Goal: Task Accomplishment & Management: Manage account settings

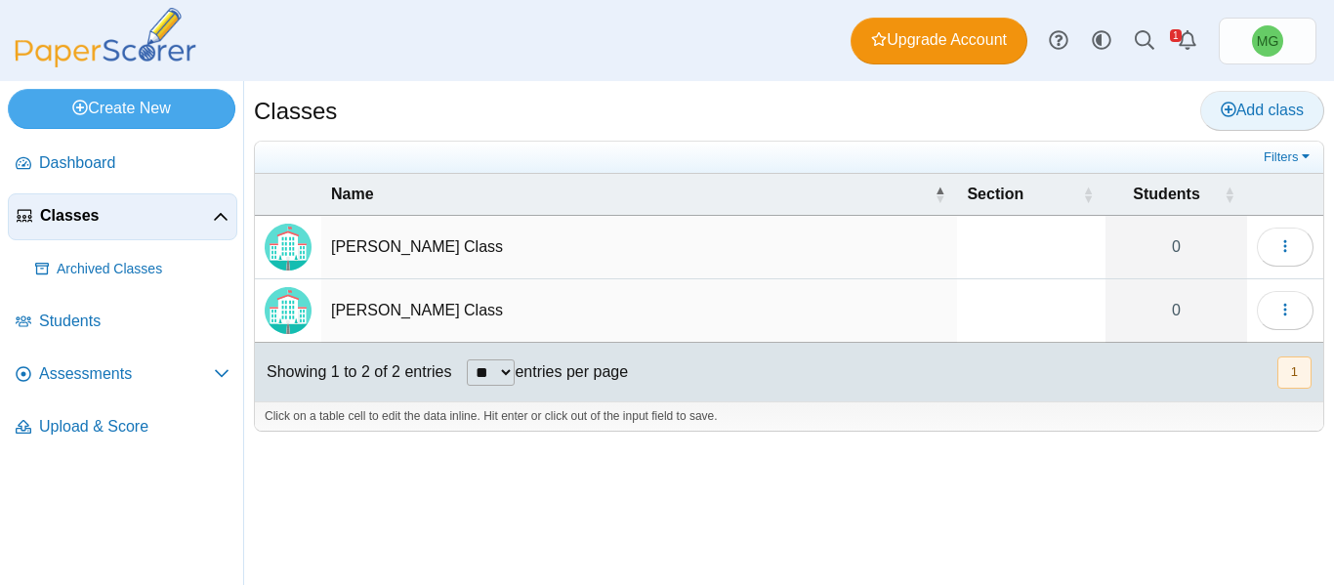
click at [1265, 110] on span "Add class" at bounding box center [1262, 110] width 83 height 17
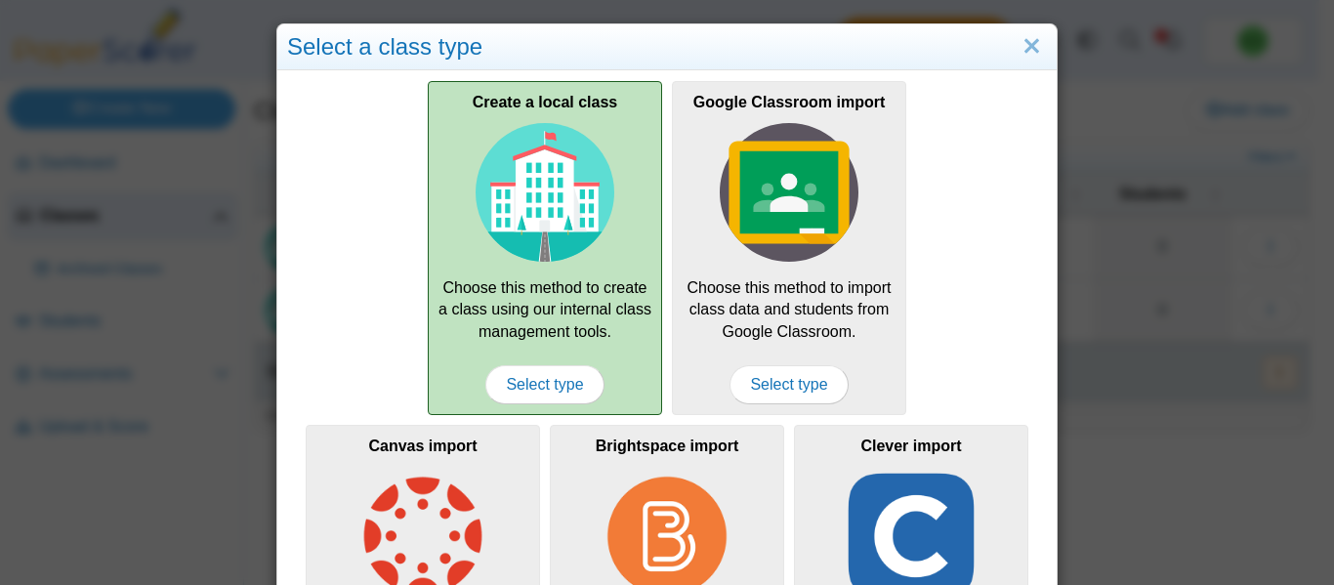
click at [435, 289] on div "Create a local class Choose this method to create a class using our internal cl…" at bounding box center [545, 248] width 234 height 334
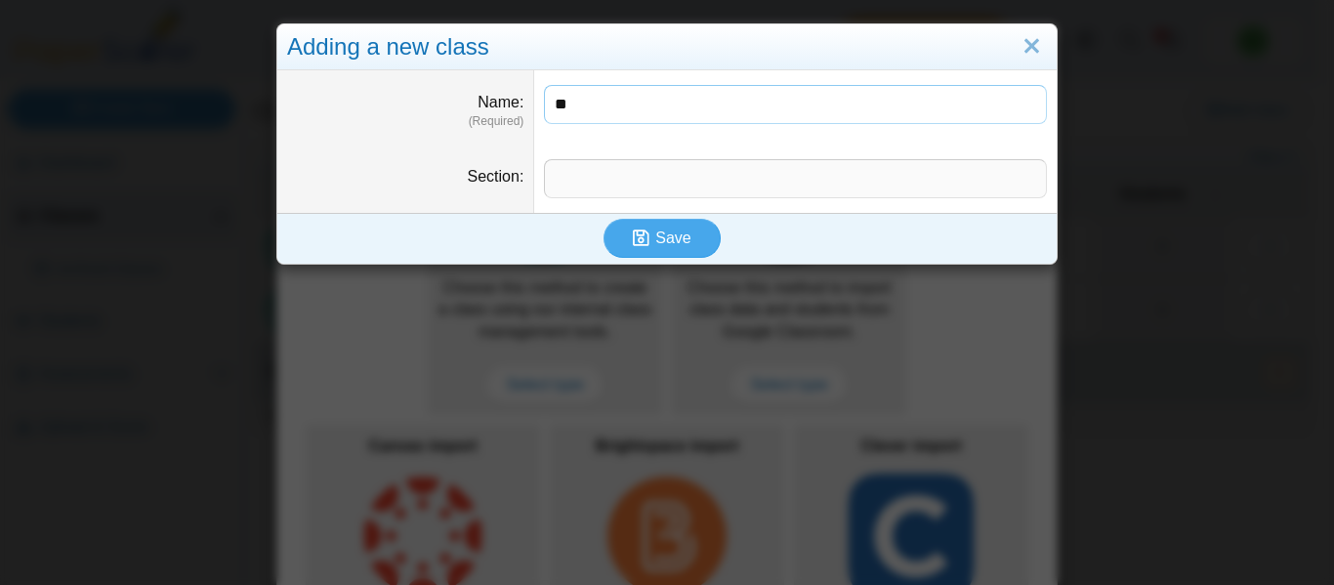
type input "**********"
click at [672, 238] on span "Save" at bounding box center [672, 237] width 35 height 17
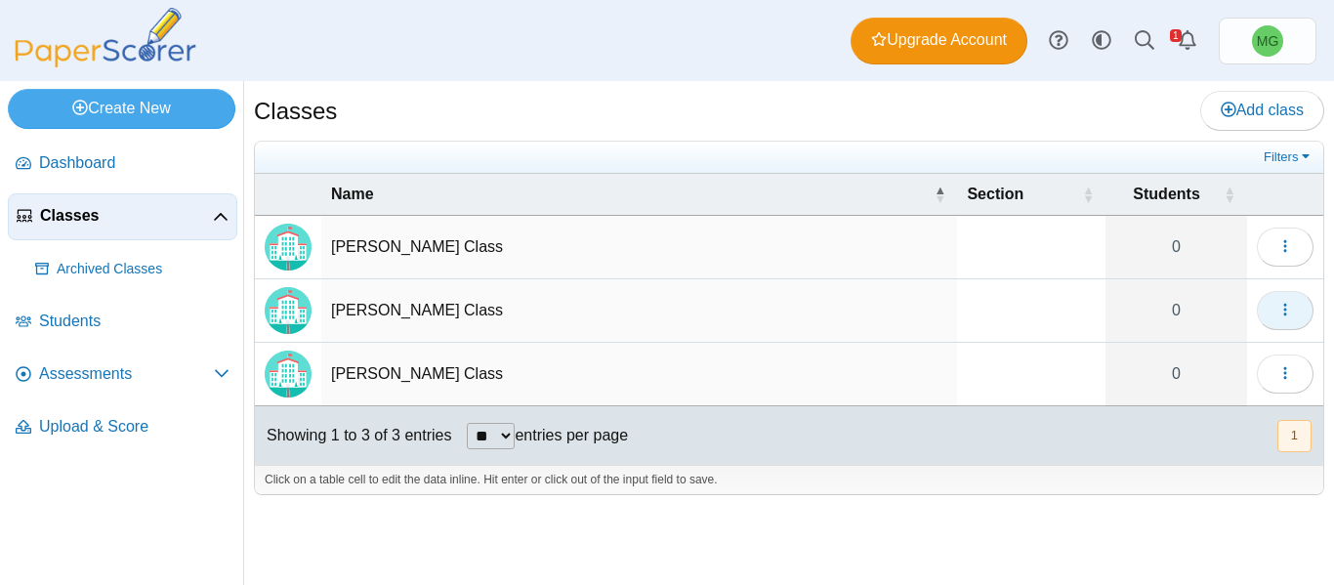
click at [1292, 307] on icon "button" at bounding box center [1285, 310] width 16 height 16
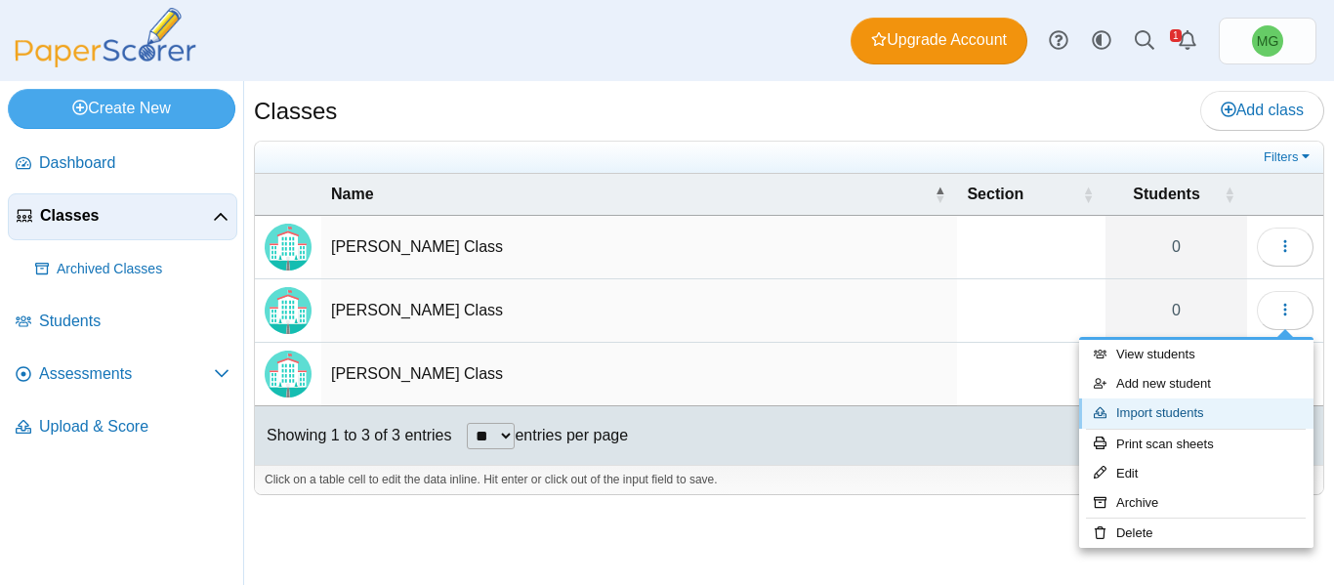
click at [1191, 413] on link "Import students" at bounding box center [1196, 412] width 234 height 29
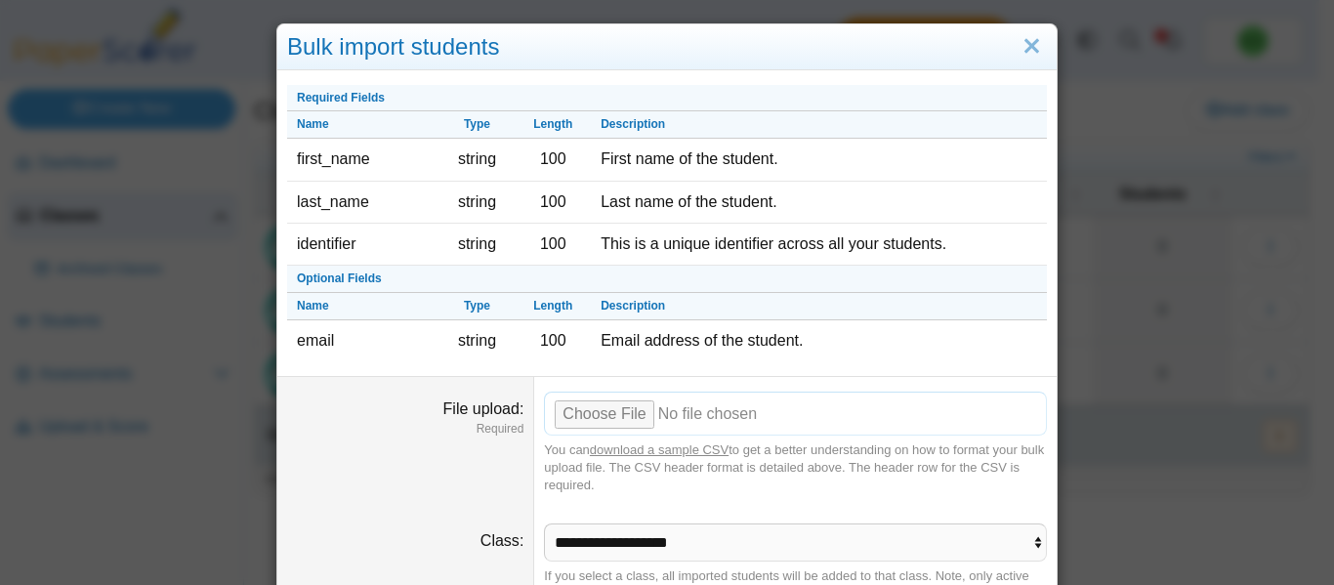
click at [593, 412] on input "File upload" at bounding box center [795, 413] width 503 height 43
type input "**********"
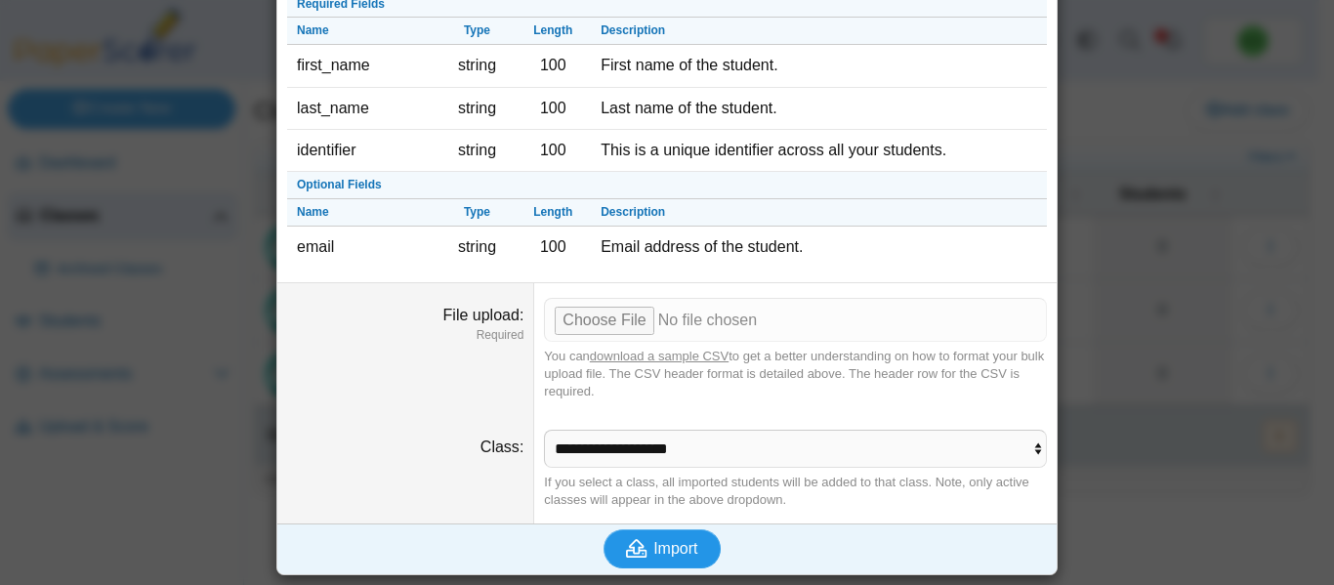
click at [700, 543] on button "Import" at bounding box center [661, 548] width 117 height 39
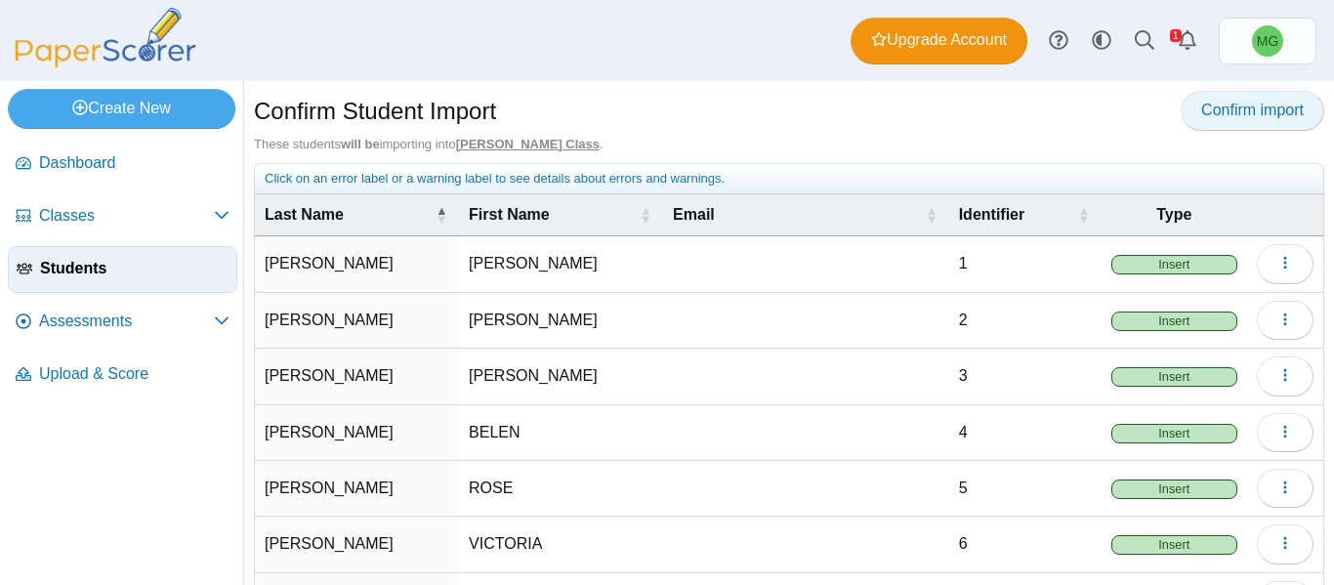
click at [1239, 107] on span "Confirm import" at bounding box center [1252, 110] width 103 height 17
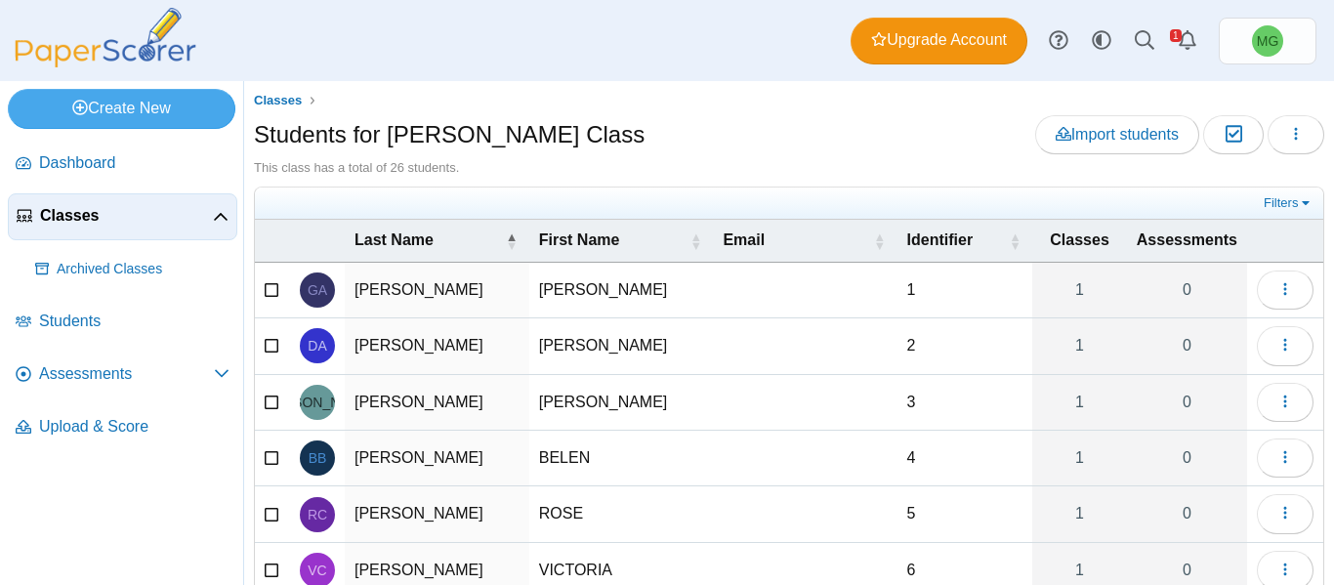
click at [89, 216] on span "Classes" at bounding box center [126, 215] width 173 height 21
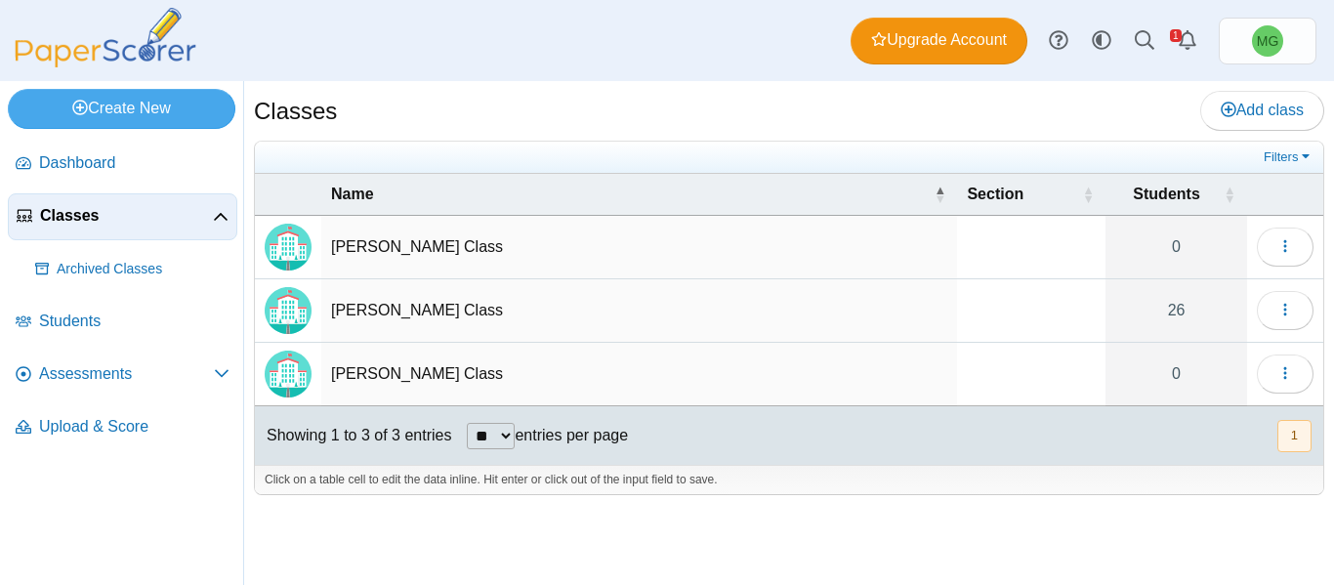
click at [419, 249] on td "[PERSON_NAME] Class" at bounding box center [639, 247] width 636 height 63
click at [1119, 489] on div "Click on a table cell to edit the data inline. Hit enter or click out of the in…" at bounding box center [789, 479] width 1068 height 29
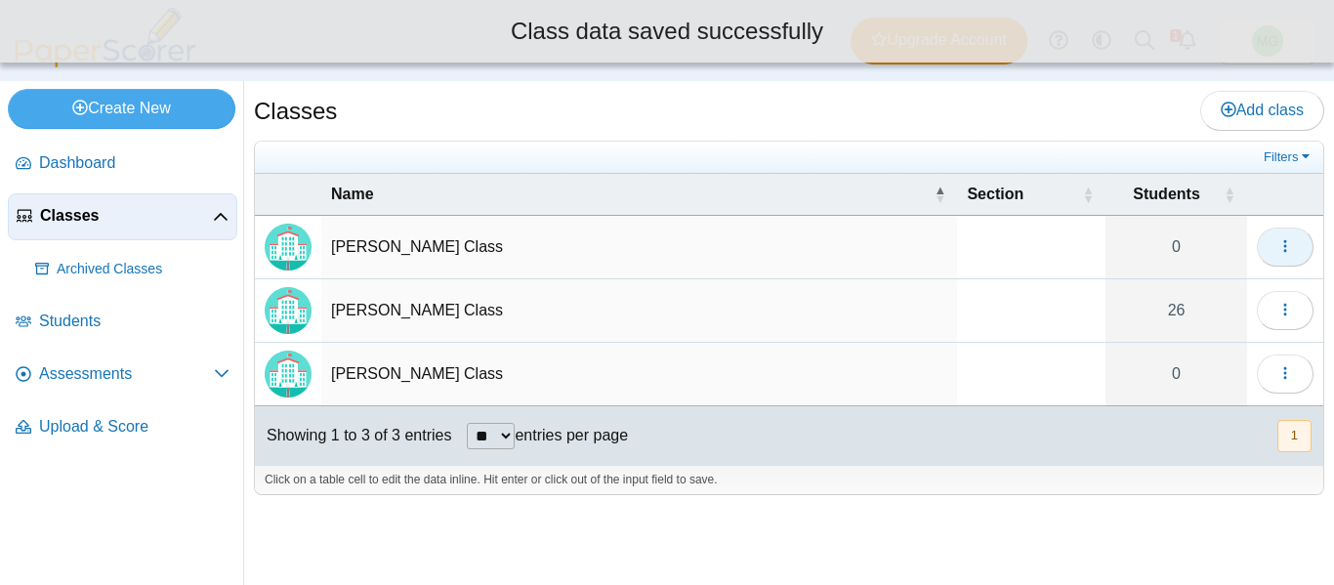
click at [1279, 250] on icon "button" at bounding box center [1285, 246] width 16 height 16
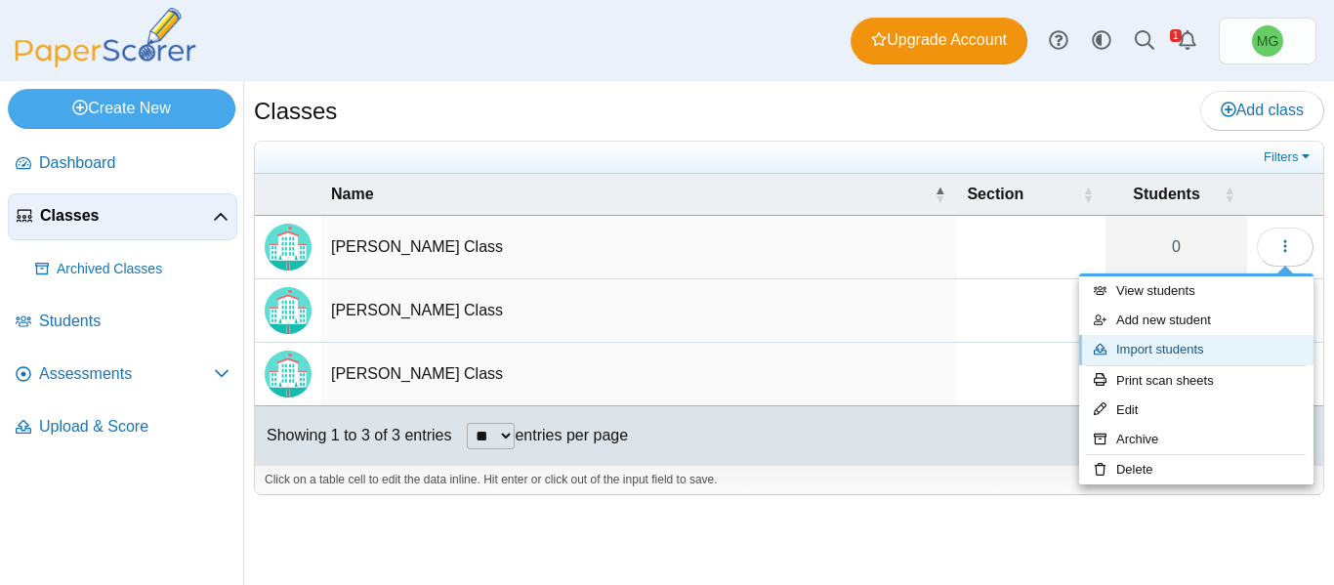
click at [1151, 353] on link "Import students" at bounding box center [1196, 349] width 234 height 29
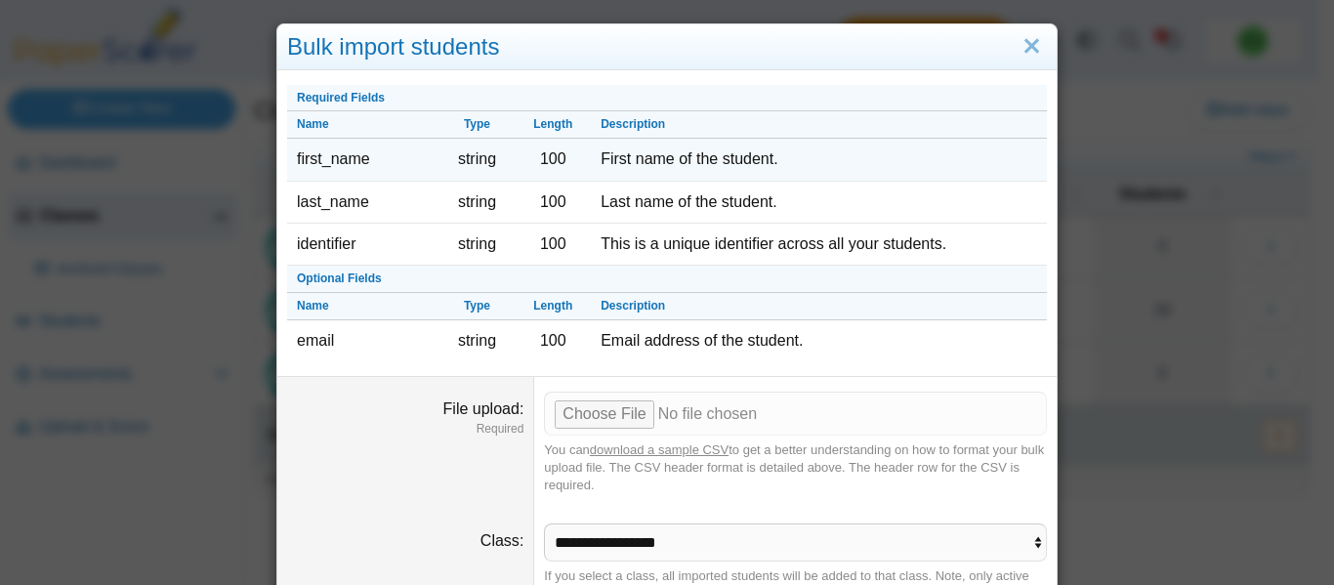
click at [351, 160] on td "first_name" at bounding box center [363, 160] width 152 height 42
copy tr "first_name"
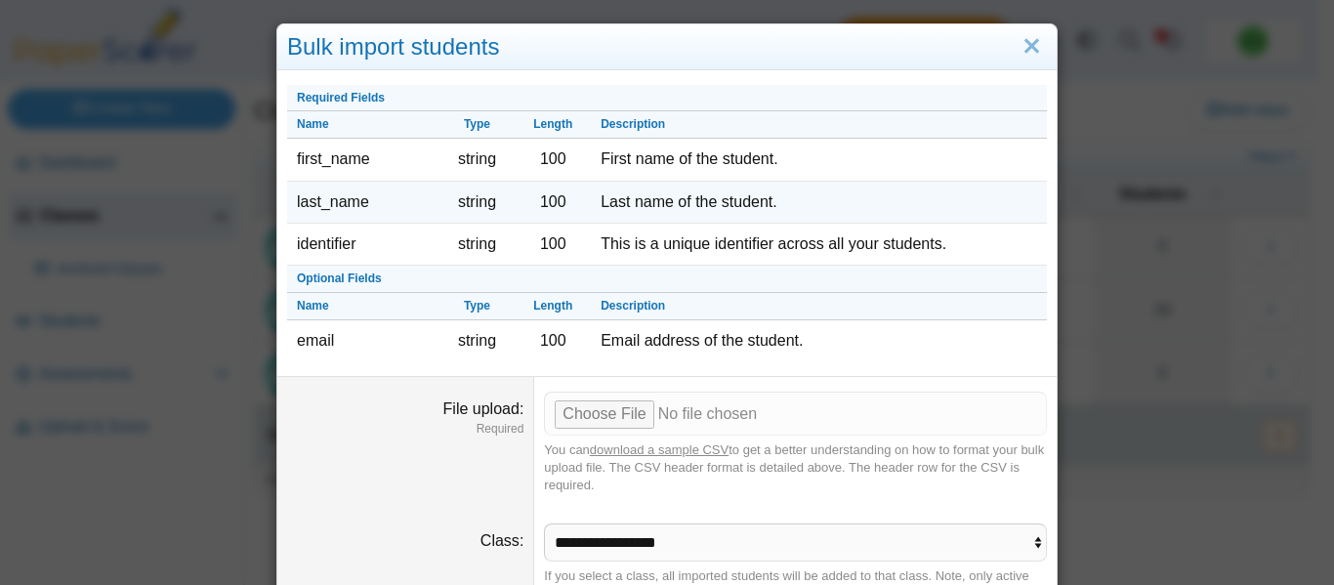
click at [327, 211] on td "last_name" at bounding box center [363, 203] width 152 height 42
copy tr "last_name"
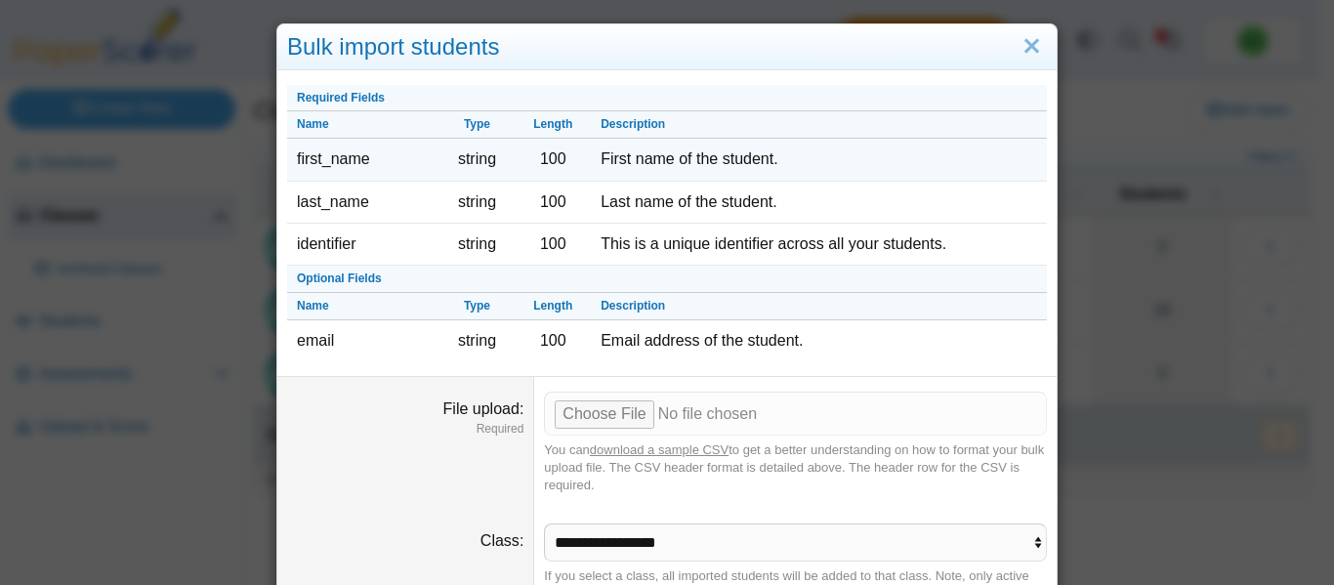
click at [337, 157] on td "first_name" at bounding box center [363, 160] width 152 height 42
copy tr "first_name"
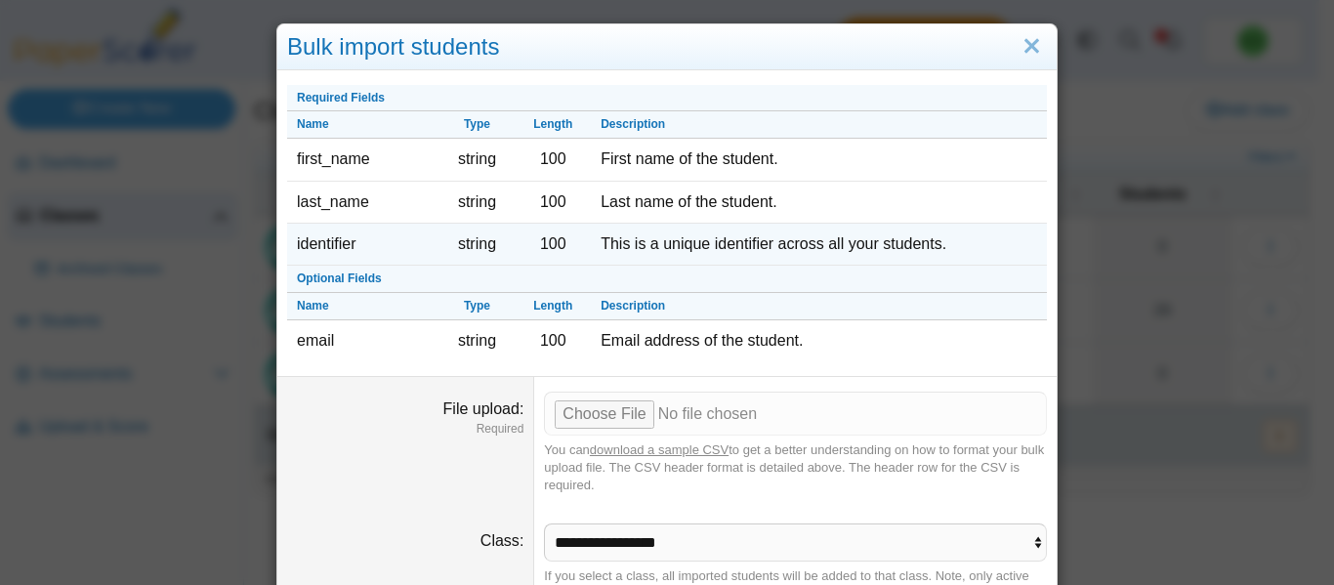
click at [302, 244] on td "identifier" at bounding box center [363, 245] width 152 height 42
copy tr "identifier"
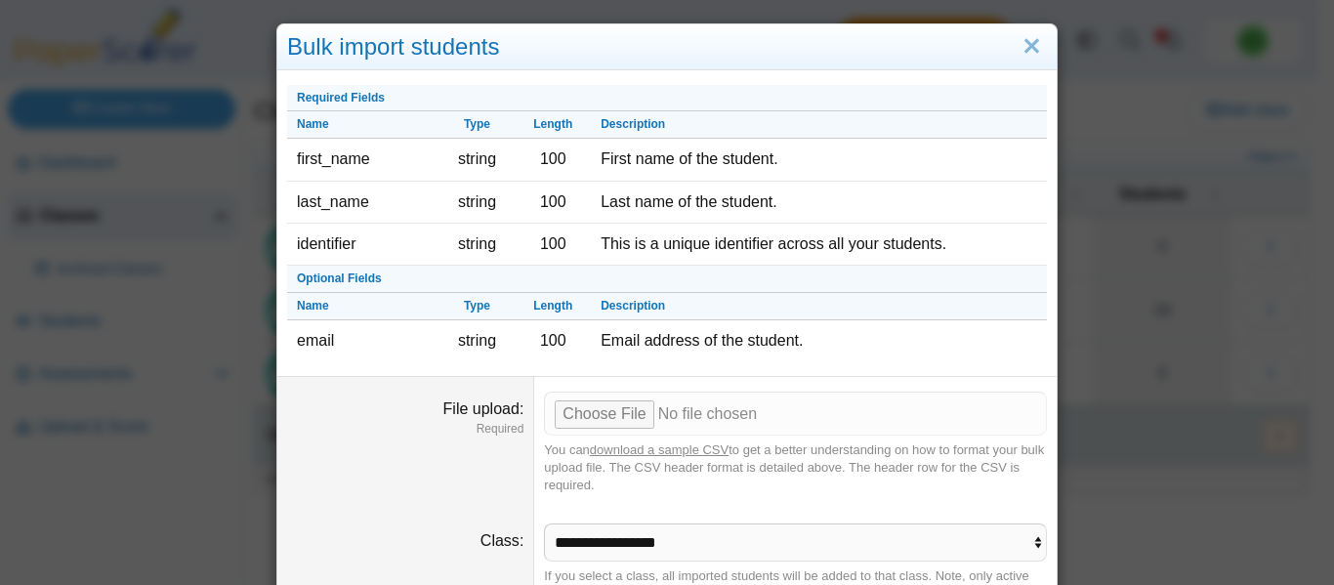
click at [1158, 420] on div "Bulk import students Required Fields Name Type Length Description first_name st…" at bounding box center [667, 292] width 1334 height 585
